Goal: Task Accomplishment & Management: Use online tool/utility

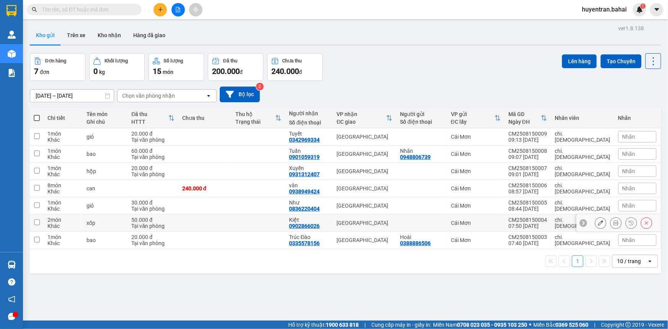
drag, startPoint x: 34, startPoint y: 222, endPoint x: 40, endPoint y: 226, distance: 7.4
click at [34, 222] on input "checkbox" at bounding box center [37, 223] width 6 height 6
checkbox input "true"
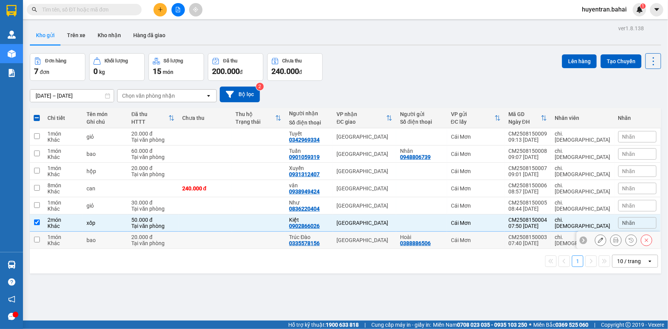
drag, startPoint x: 40, startPoint y: 237, endPoint x: 369, endPoint y: 97, distance: 357.7
click at [40, 237] on td at bounding box center [37, 240] width 14 height 17
checkbox input "true"
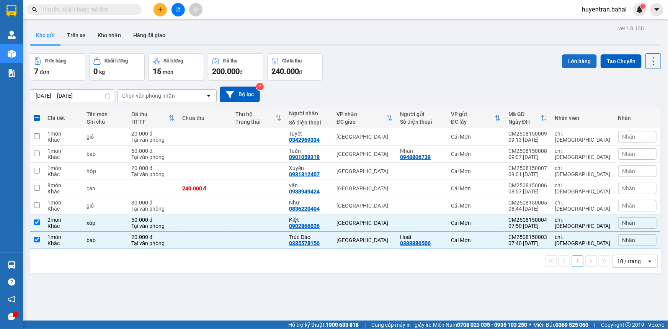
click at [581, 64] on button "Lên hàng" at bounding box center [579, 61] width 35 height 14
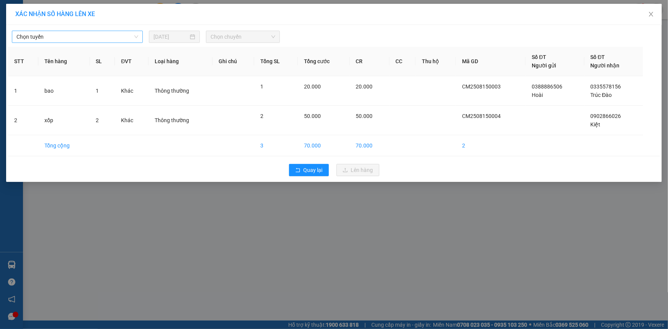
click at [47, 41] on span "Chọn tuyến" at bounding box center [77, 36] width 122 height 11
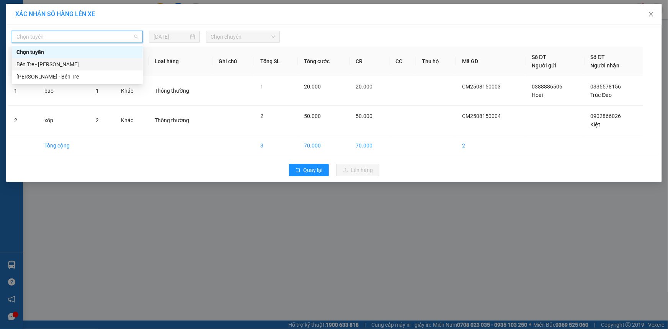
drag, startPoint x: 54, startPoint y: 64, endPoint x: 141, endPoint y: 58, distance: 86.4
click at [72, 64] on div "Bến Tre - Hồ Chí Minh" at bounding box center [77, 64] width 122 height 8
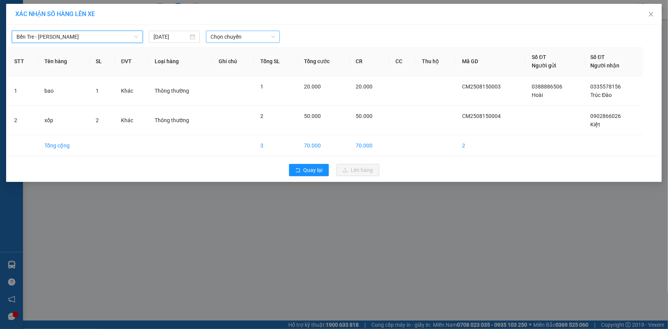
click at [245, 42] on span "Chọn chuyến" at bounding box center [243, 36] width 65 height 11
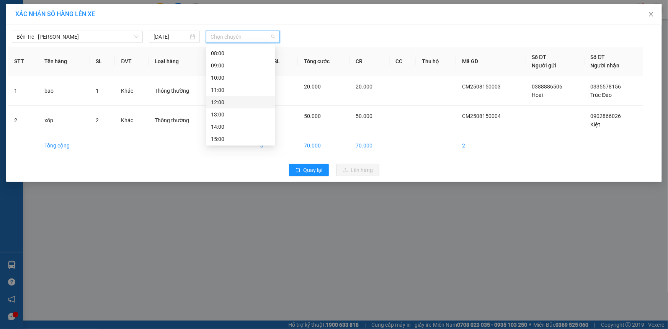
scroll to position [69, 0]
drag, startPoint x: 242, startPoint y: 68, endPoint x: 257, endPoint y: 57, distance: 18.7
click at [243, 67] on div "08:00" at bounding box center [241, 68] width 60 height 8
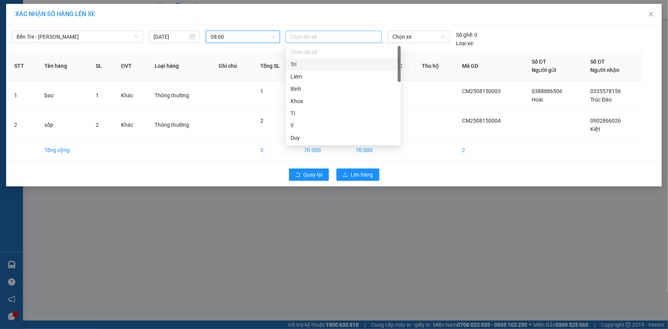
click at [297, 39] on div at bounding box center [334, 36] width 92 height 9
click at [310, 113] on div "Tí" at bounding box center [344, 113] width 106 height 8
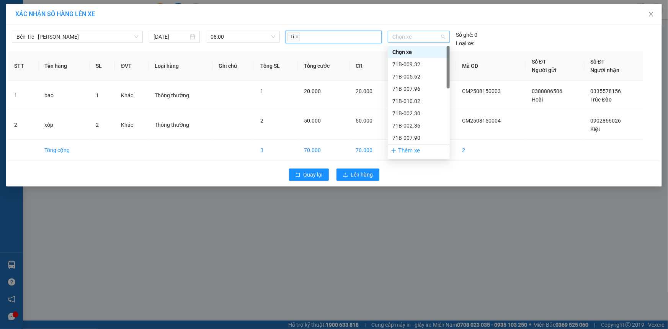
click at [413, 39] on span "Chọn xe" at bounding box center [419, 36] width 53 height 11
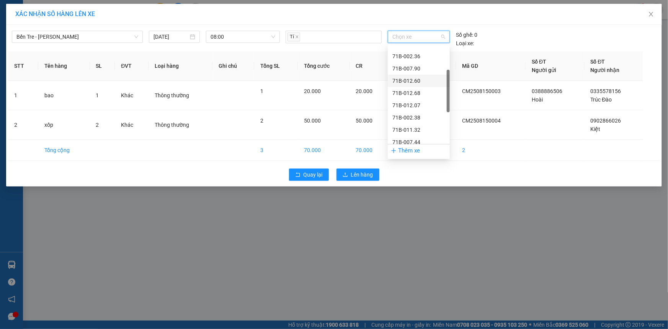
scroll to position [104, 0]
click at [411, 120] on div "71B-008.57" at bounding box center [419, 119] width 53 height 8
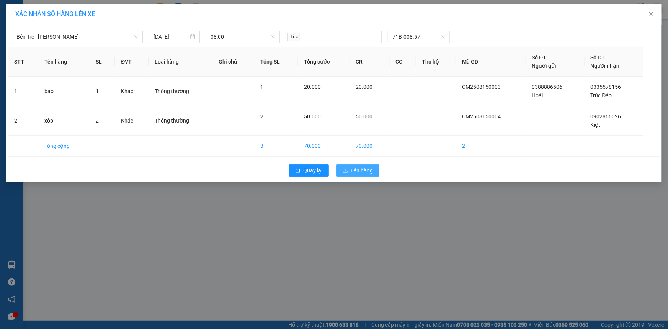
click at [375, 169] on button "Lên hàng" at bounding box center [358, 170] width 43 height 12
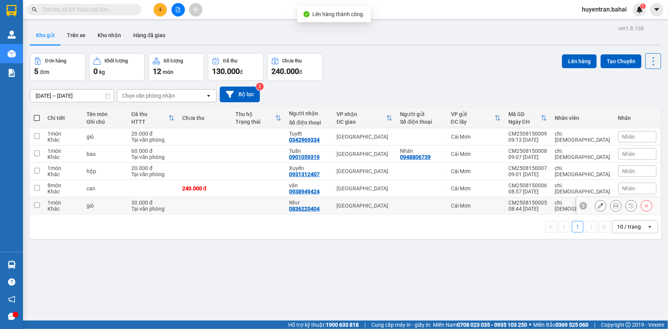
drag, startPoint x: 38, startPoint y: 206, endPoint x: 39, endPoint y: 193, distance: 12.6
click at [38, 203] on input "checkbox" at bounding box center [37, 205] width 6 height 6
checkbox input "true"
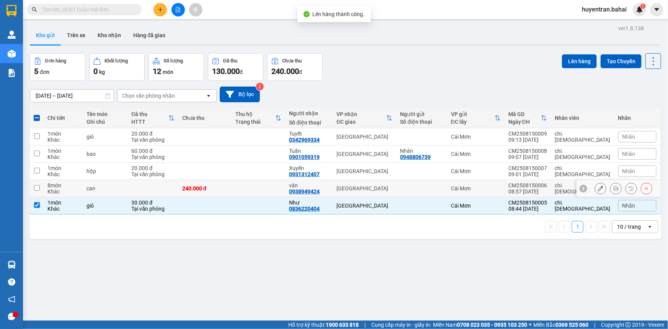
click at [38, 189] on input "checkbox" at bounding box center [37, 188] width 6 height 6
checkbox input "true"
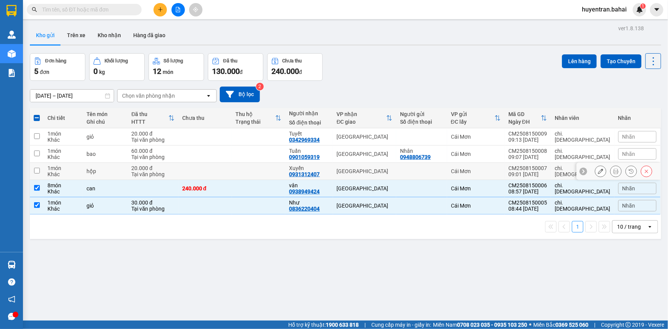
click at [39, 172] on input "checkbox" at bounding box center [37, 171] width 6 height 6
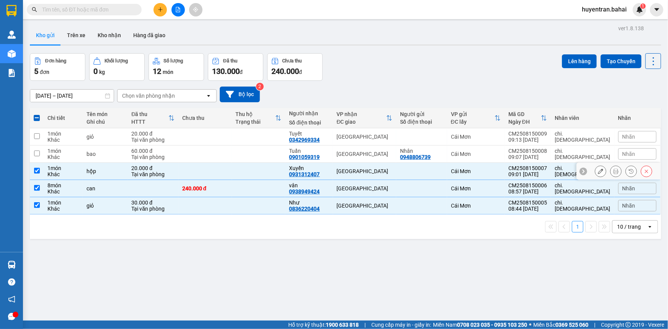
click at [38, 171] on input "checkbox" at bounding box center [37, 171] width 6 height 6
checkbox input "false"
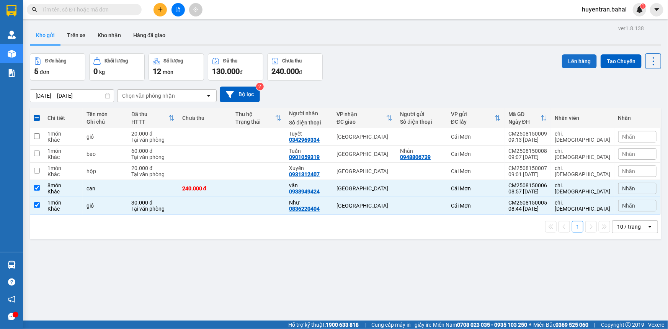
click at [568, 66] on button "Lên hàng" at bounding box center [579, 61] width 35 height 14
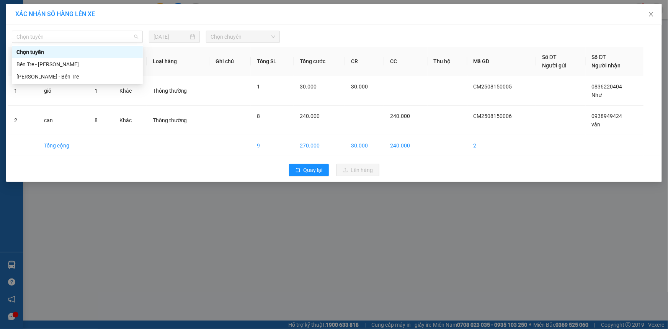
drag, startPoint x: 86, startPoint y: 35, endPoint x: 84, endPoint y: 48, distance: 13.6
click at [86, 36] on span "Chọn tuyến" at bounding box center [77, 36] width 122 height 11
drag, startPoint x: 79, startPoint y: 64, endPoint x: 168, endPoint y: 52, distance: 89.6
click at [92, 62] on div "Bến Tre - Hồ Chí Minh" at bounding box center [77, 64] width 122 height 8
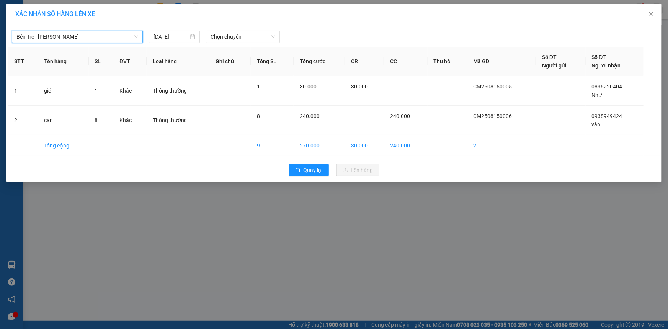
drag, startPoint x: 220, startPoint y: 38, endPoint x: 221, endPoint y: 43, distance: 5.7
click at [221, 43] on div "Bến Tre - Hồ Chí Minh Bến Tre - Hồ Chí Minh 15/08/2025 Chọn chuyến STT Tên hàng…" at bounding box center [334, 103] width 656 height 157
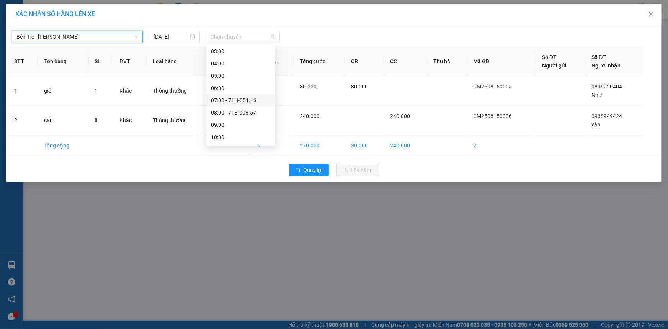
scroll to position [34, 0]
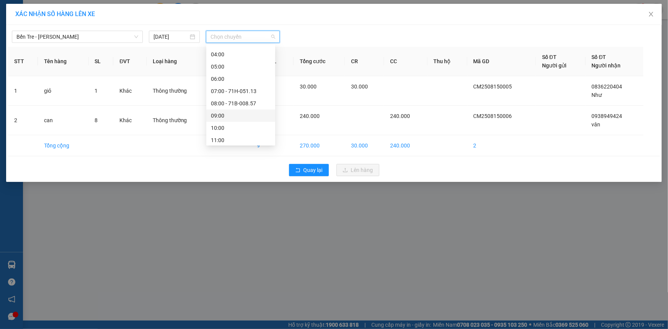
drag, startPoint x: 221, startPoint y: 113, endPoint x: 259, endPoint y: 79, distance: 51.0
click at [221, 113] on div "09:00" at bounding box center [241, 115] width 60 height 8
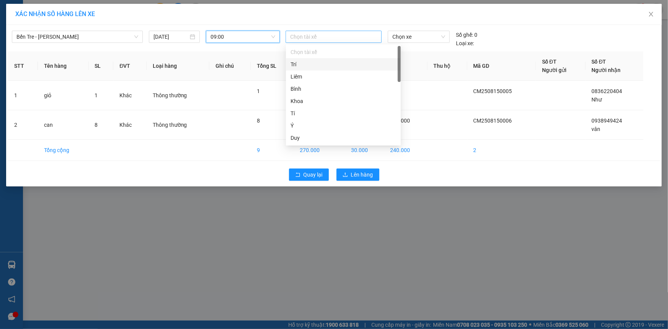
click at [314, 38] on div at bounding box center [334, 36] width 92 height 9
drag, startPoint x: 311, startPoint y: 125, endPoint x: 342, endPoint y: 84, distance: 50.8
click at [311, 123] on div "Ý" at bounding box center [344, 125] width 106 height 8
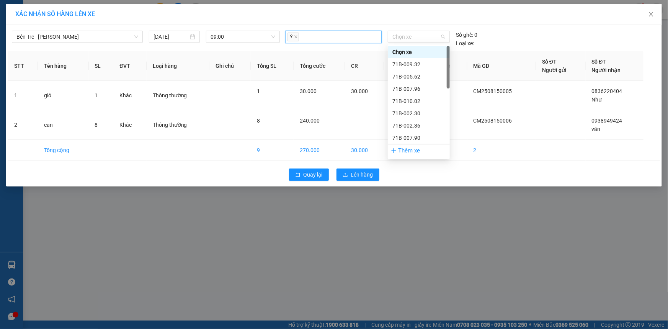
drag, startPoint x: 413, startPoint y: 33, endPoint x: 413, endPoint y: 64, distance: 30.6
click at [413, 36] on span "Chọn xe" at bounding box center [419, 36] width 53 height 11
click at [414, 88] on div "71B-007.96" at bounding box center [419, 89] width 53 height 8
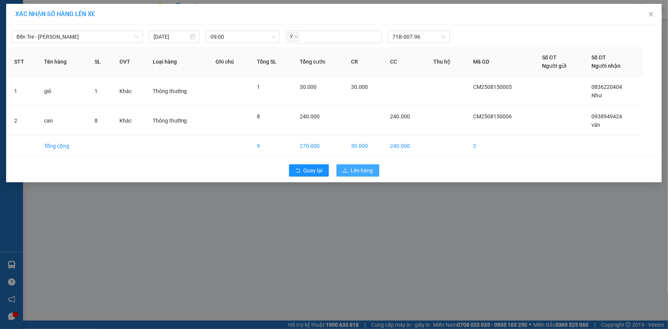
click at [367, 168] on span "Lên hàng" at bounding box center [362, 170] width 22 height 8
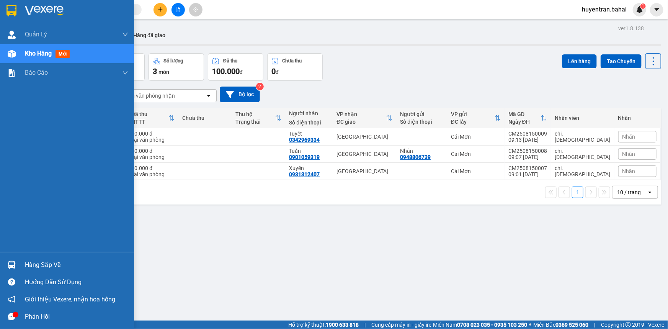
click at [24, 268] on div "Hàng sắp về" at bounding box center [67, 264] width 134 height 17
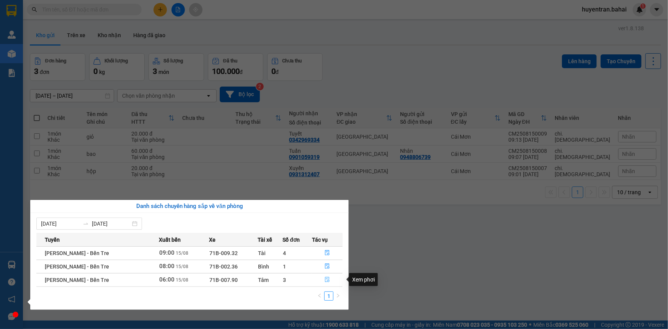
click at [326, 278] on icon "file-done" at bounding box center [327, 279] width 5 height 5
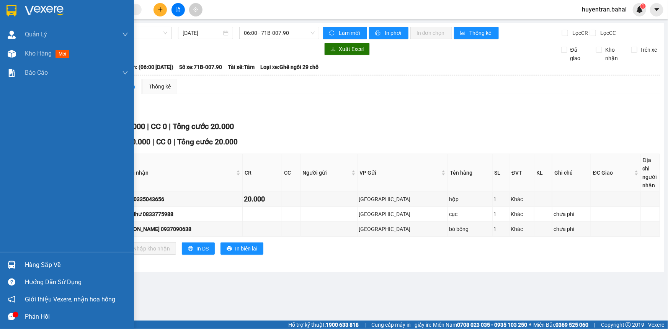
click at [23, 264] on div "Hàng sắp về" at bounding box center [67, 264] width 134 height 17
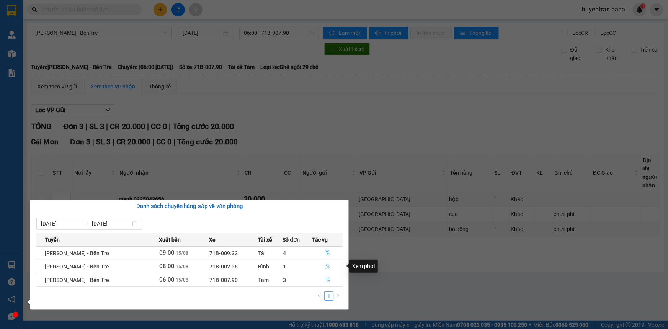
click at [322, 267] on button "button" at bounding box center [328, 266] width 30 height 12
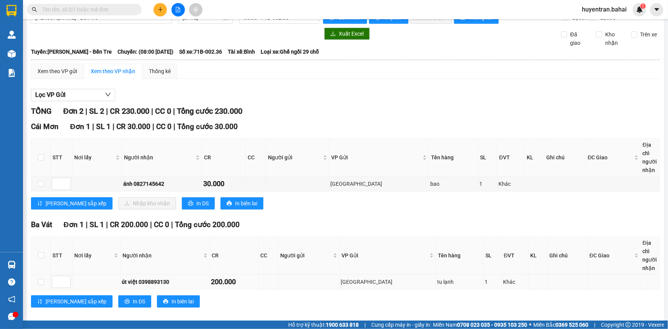
scroll to position [23, 0]
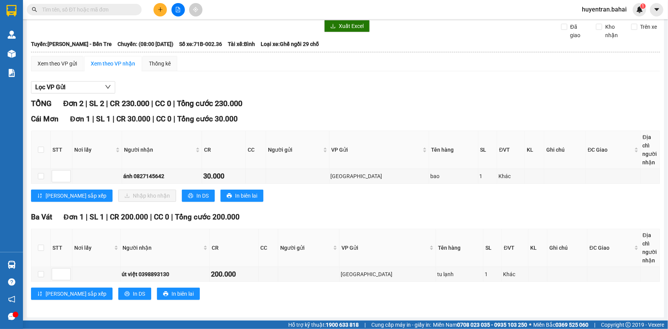
click at [49, 259] on th at bounding box center [40, 248] width 19 height 38
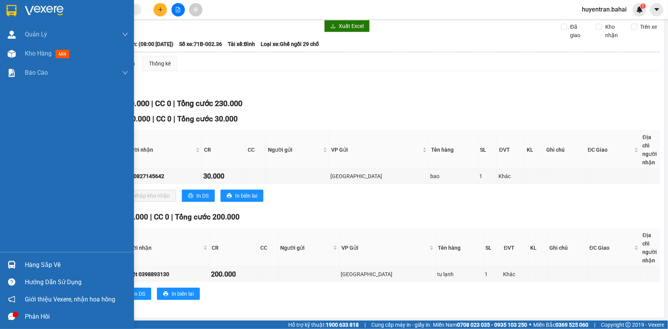
click at [30, 265] on div "Hàng sắp về" at bounding box center [76, 264] width 103 height 11
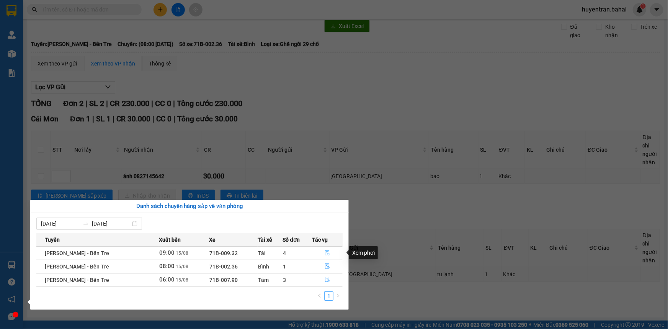
click at [331, 253] on button "button" at bounding box center [328, 253] width 30 height 12
